Goal: Task Accomplishment & Management: Manage account settings

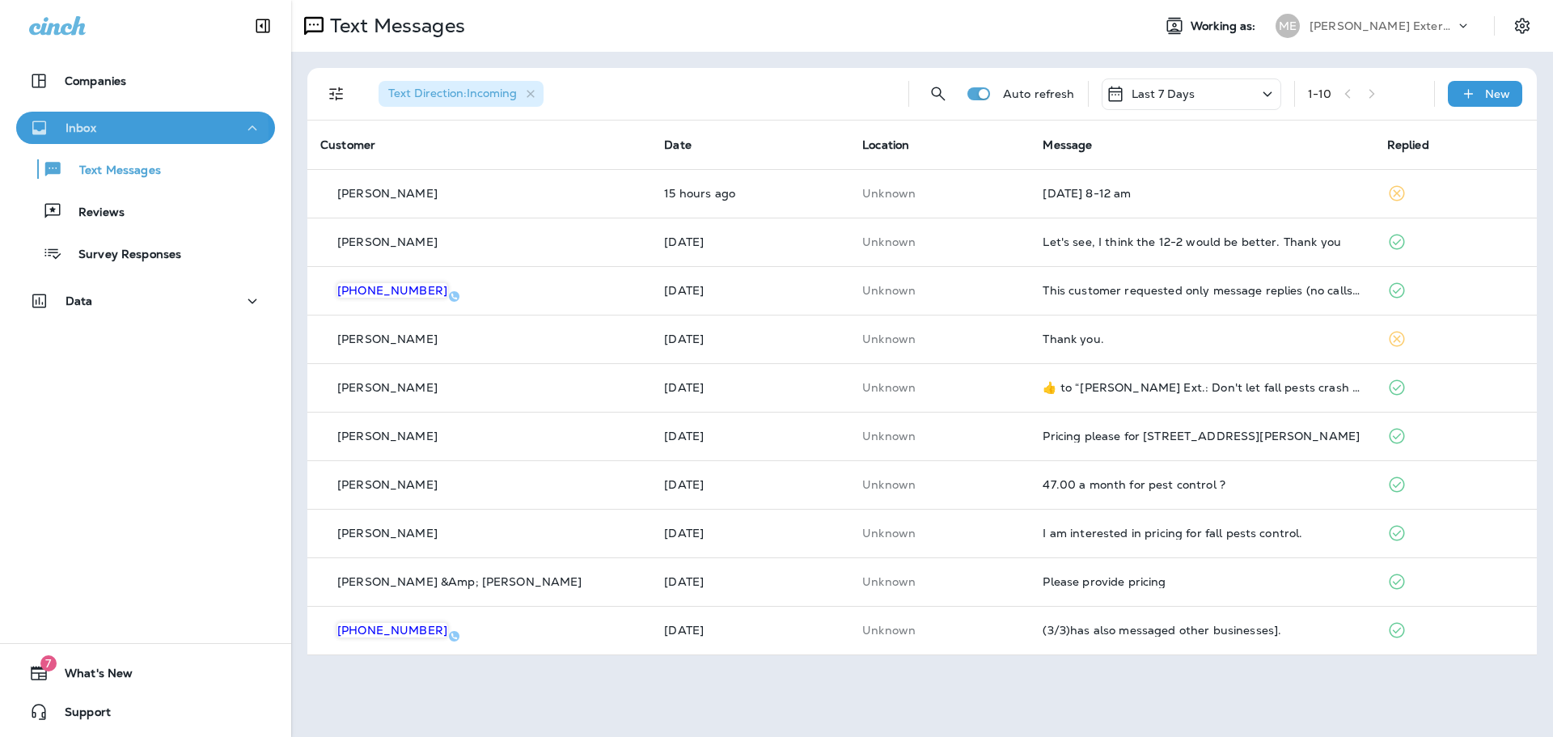
click at [73, 132] on p "Inbox" at bounding box center [81, 127] width 31 height 13
click at [70, 130] on p "Inbox" at bounding box center [81, 127] width 31 height 13
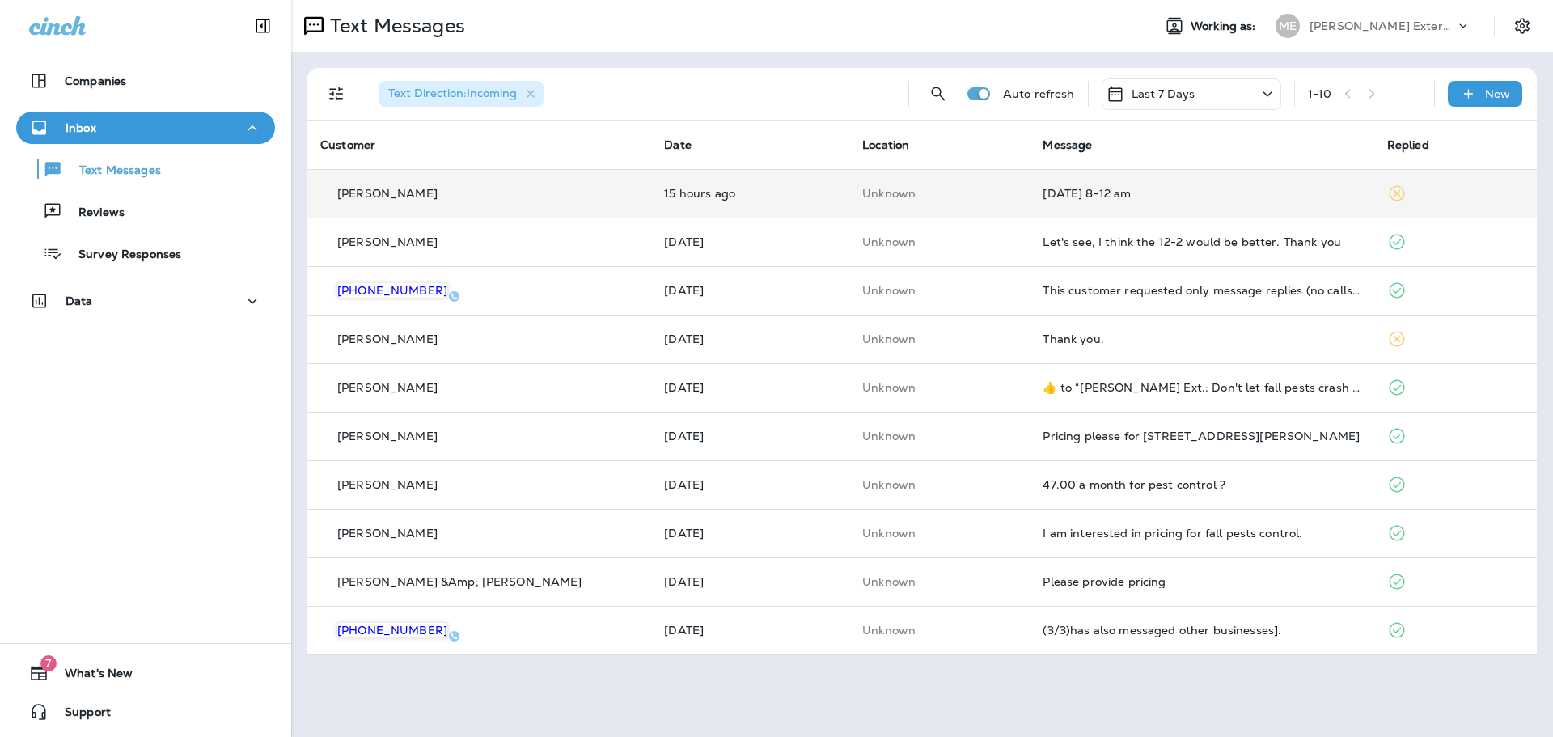
click at [1099, 209] on td "[DATE] 8-12 am" at bounding box center [1202, 193] width 344 height 49
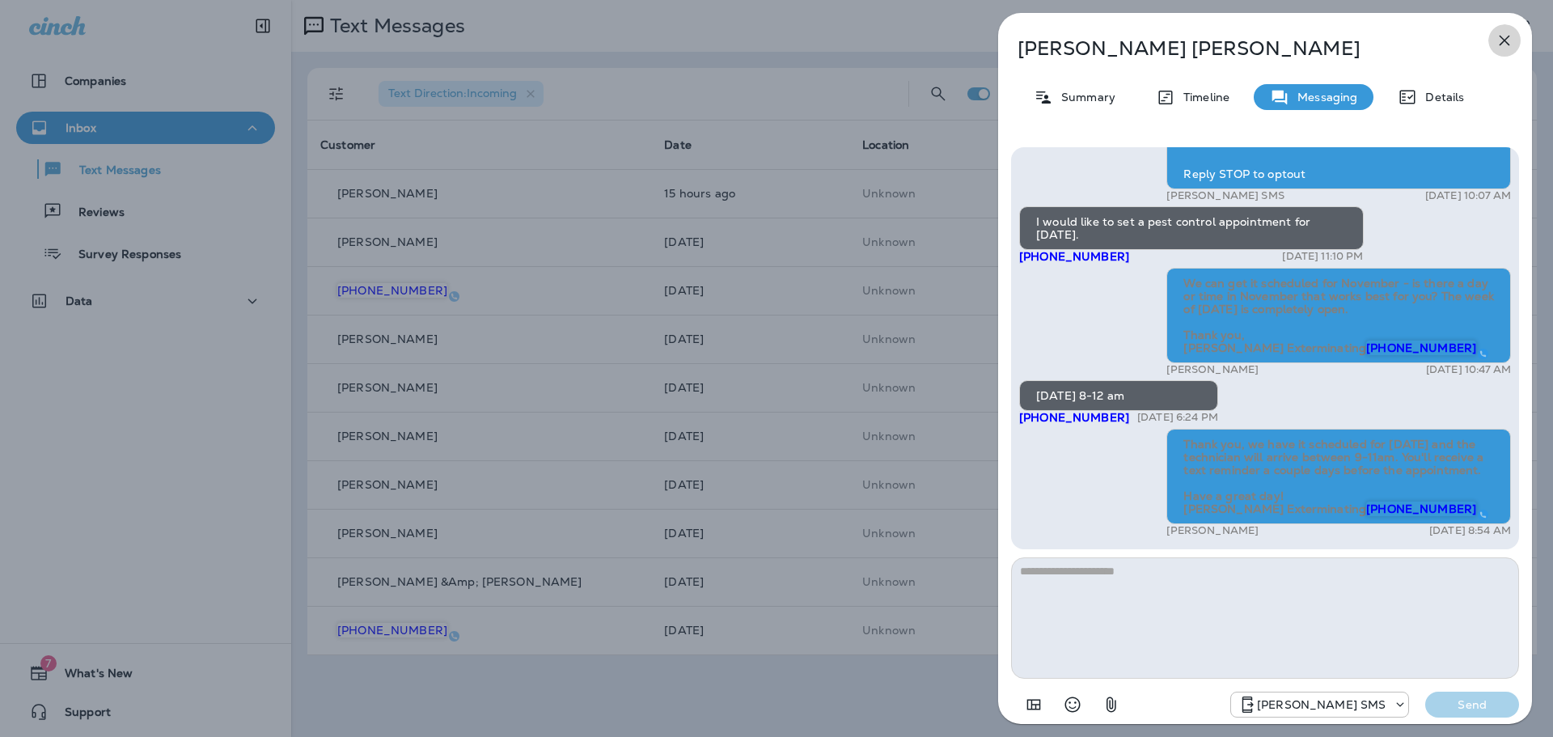
click at [1505, 43] on icon "button" at bounding box center [1504, 40] width 19 height 19
